Goal: Check status

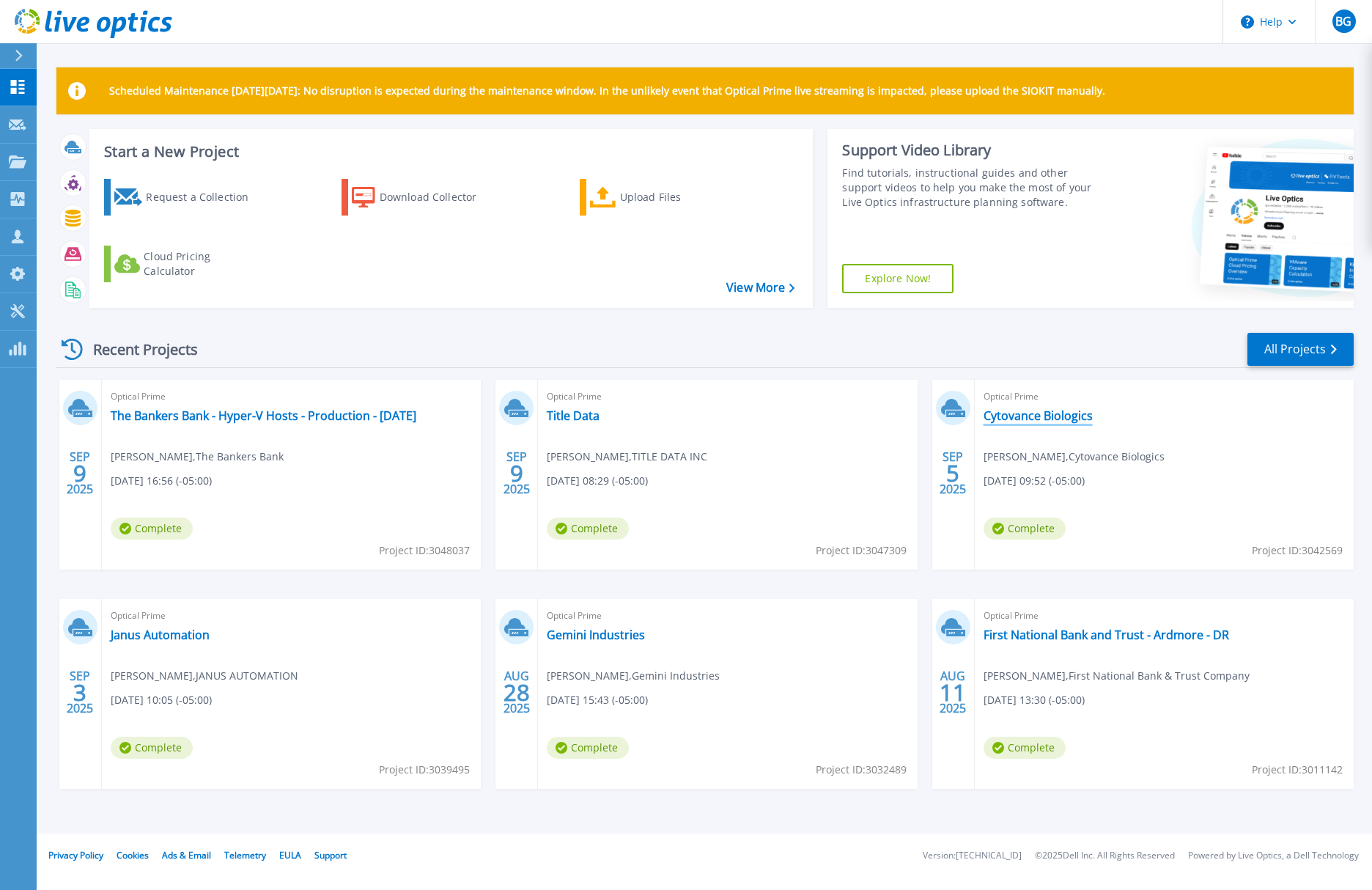
click at [1058, 421] on link "Cytovance Biologics" at bounding box center [1038, 415] width 109 height 15
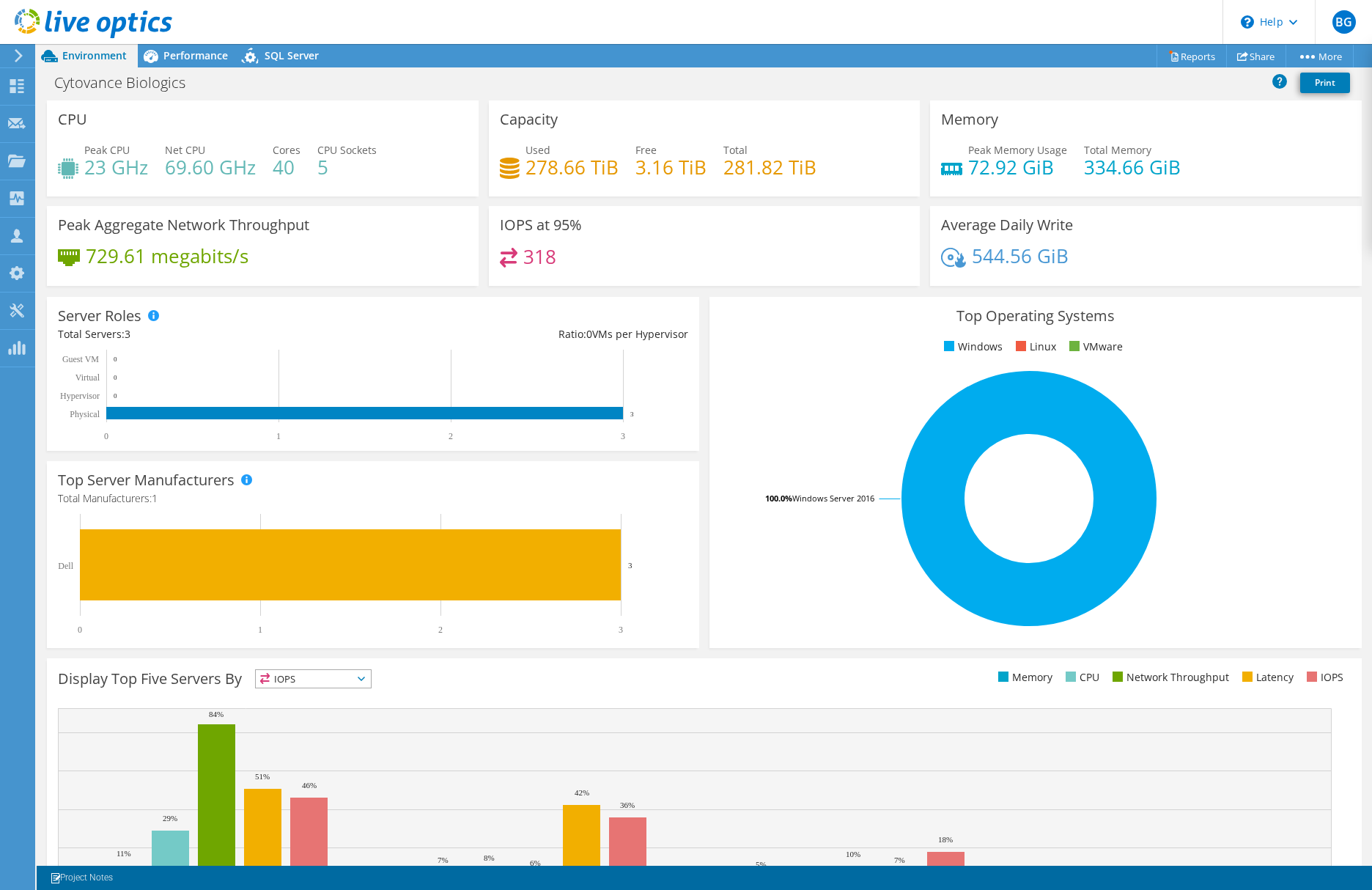
click at [804, 32] on header "BG Partner Team Member [PERSON_NAME] [EMAIL_ADDRESS][DOMAIN_NAME] [PERSON_NAME]…" at bounding box center [686, 22] width 1372 height 44
